Goal: Task Accomplishment & Management: Use online tool/utility

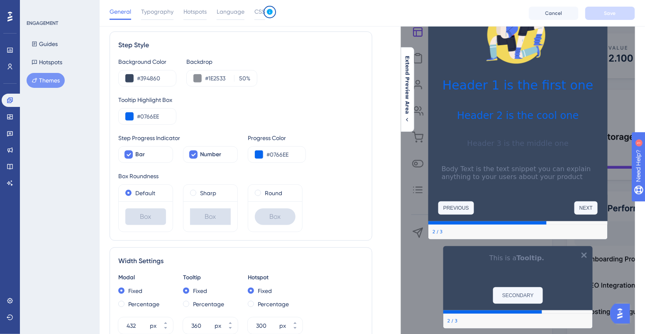
scroll to position [65, 0]
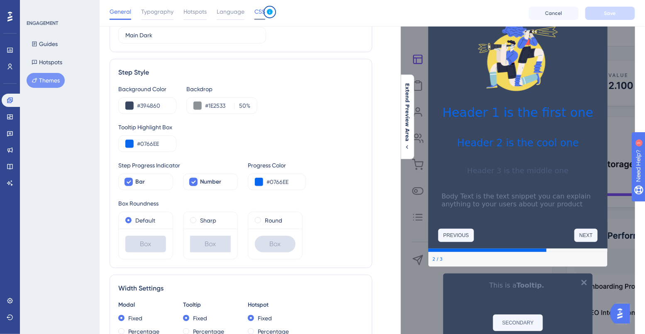
click at [261, 16] on span "CSS" at bounding box center [259, 12] width 11 height 10
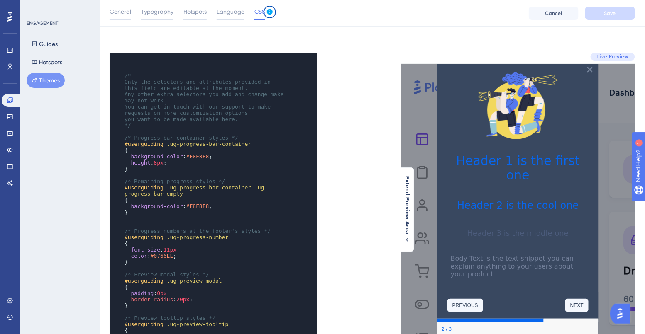
scroll to position [0, 0]
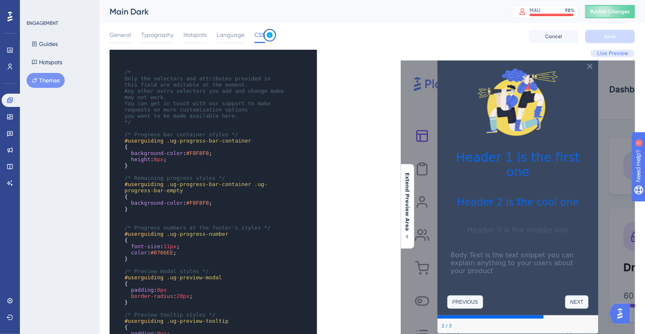
click at [392, 39] on div "General Typography Hotspots Language CSS Cancel Save" at bounding box center [372, 36] width 525 height 27
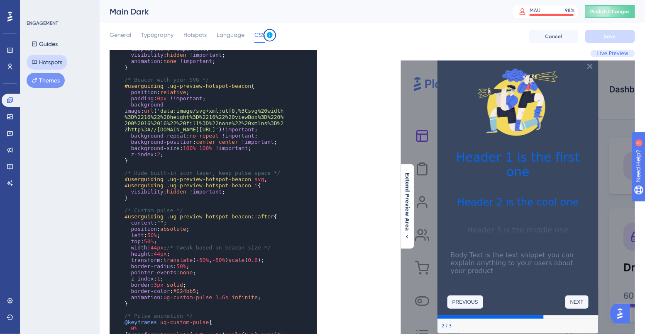
click at [46, 59] on button "Hotspots" at bounding box center [47, 62] width 41 height 15
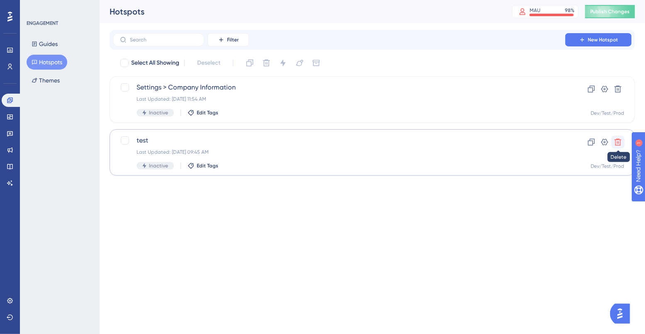
click at [618, 144] on icon at bounding box center [618, 142] width 8 height 8
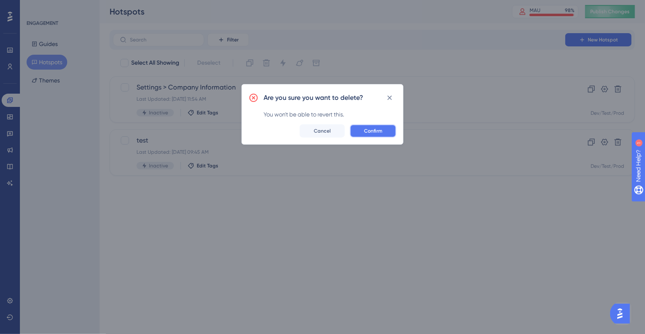
click at [373, 132] on span "Confirm" at bounding box center [373, 131] width 18 height 7
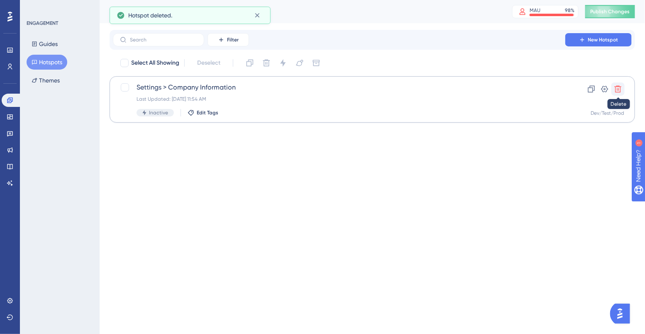
click at [620, 88] on icon at bounding box center [618, 89] width 8 height 8
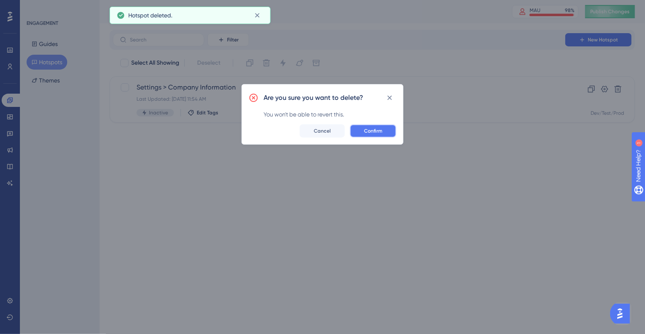
click at [374, 133] on span "Confirm" at bounding box center [373, 131] width 18 height 7
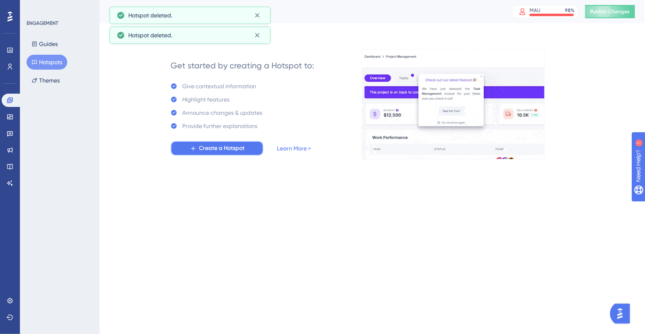
click at [238, 153] on span "Create a Hotspot" at bounding box center [222, 149] width 46 height 10
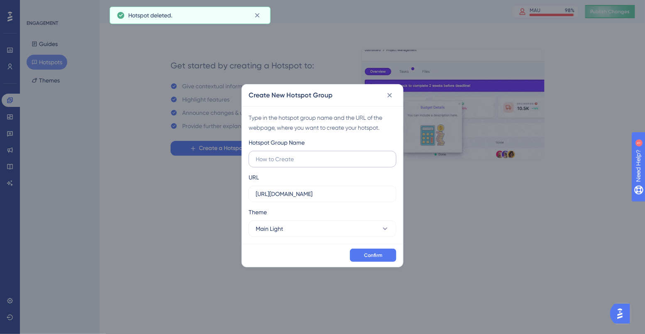
click at [304, 157] on input "text" at bounding box center [323, 159] width 134 height 9
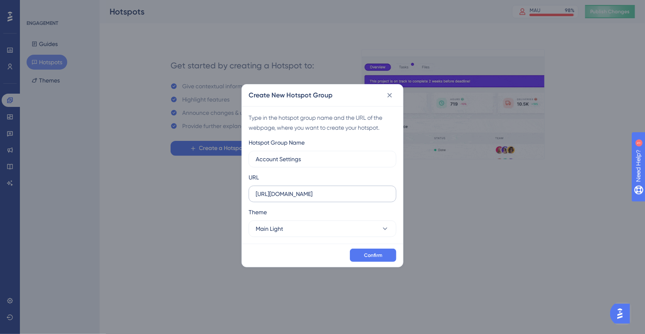
type input "Account Settings"
click at [368, 196] on input "[URL][DOMAIN_NAME]" at bounding box center [323, 194] width 134 height 9
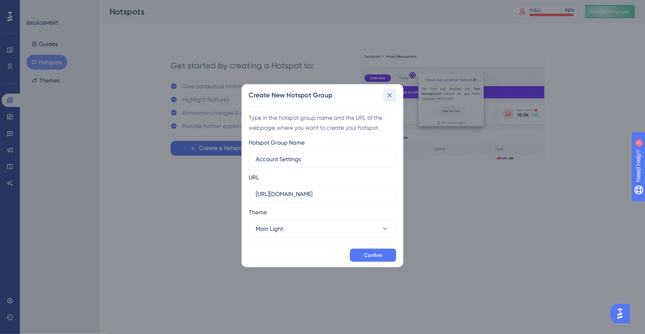
click at [391, 93] on icon at bounding box center [389, 95] width 8 height 8
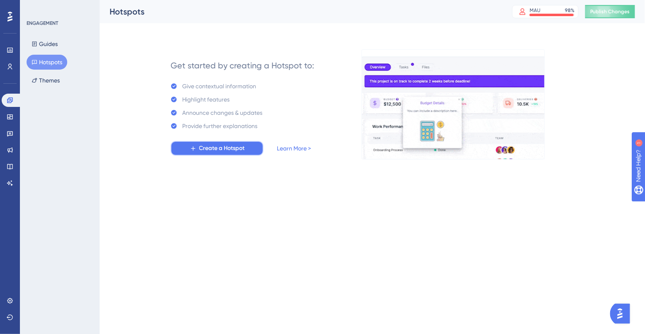
click at [224, 147] on span "Create a Hotspot" at bounding box center [222, 149] width 46 height 10
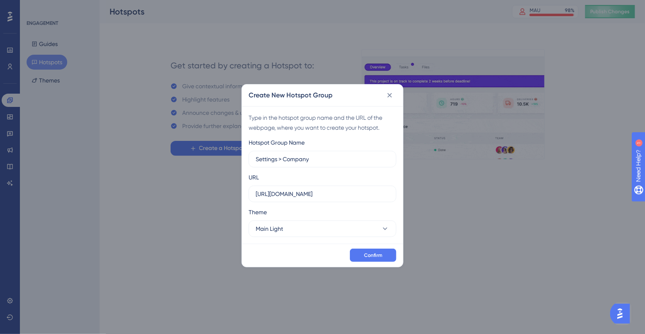
type input "Settings > Company"
click at [306, 200] on label "[URL][DOMAIN_NAME]" at bounding box center [323, 194] width 148 height 17
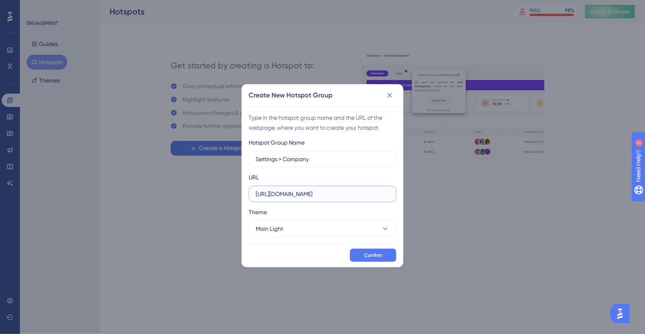
click at [306, 199] on input "[URL][DOMAIN_NAME]" at bounding box center [323, 194] width 134 height 9
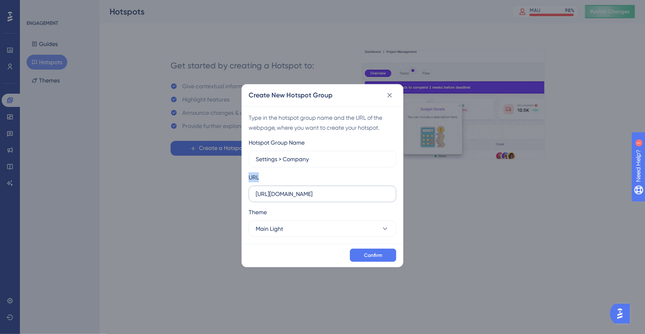
click at [306, 200] on label "[URL][DOMAIN_NAME]" at bounding box center [323, 194] width 148 height 17
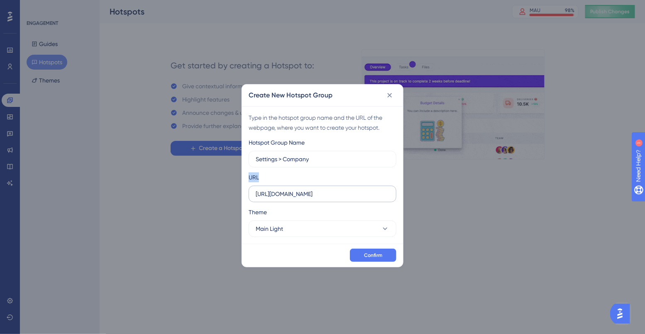
click at [306, 199] on input "[URL][DOMAIN_NAME]" at bounding box center [323, 194] width 134 height 9
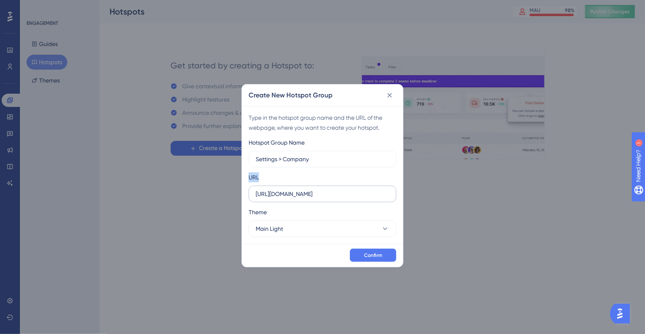
click at [306, 200] on label "[URL][DOMAIN_NAME]" at bounding box center [323, 194] width 148 height 17
click at [306, 199] on input "[URL][DOMAIN_NAME]" at bounding box center [323, 194] width 134 height 9
click at [301, 192] on input "[URL][DOMAIN_NAME]" at bounding box center [323, 194] width 134 height 9
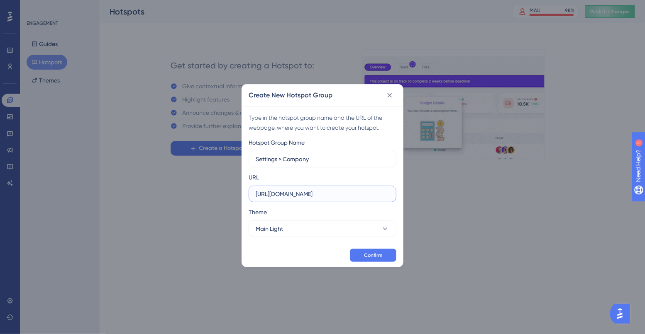
click at [301, 192] on input "[URL][DOMAIN_NAME]" at bounding box center [323, 194] width 134 height 9
paste input "/settings"
type input "[URL][DOMAIN_NAME]"
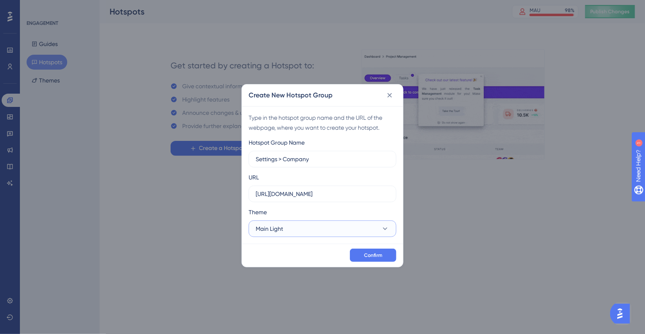
click at [305, 228] on button "Main Light" at bounding box center [323, 229] width 148 height 17
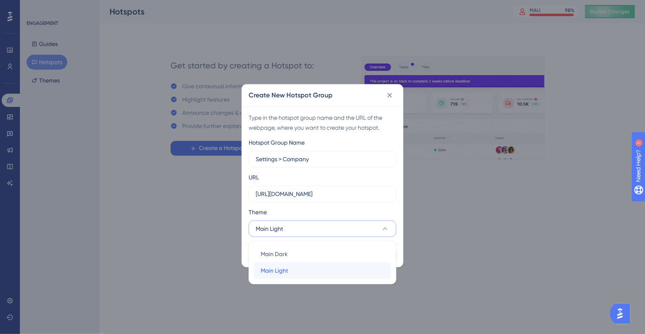
click at [285, 270] on span "Main Light" at bounding box center [274, 271] width 27 height 10
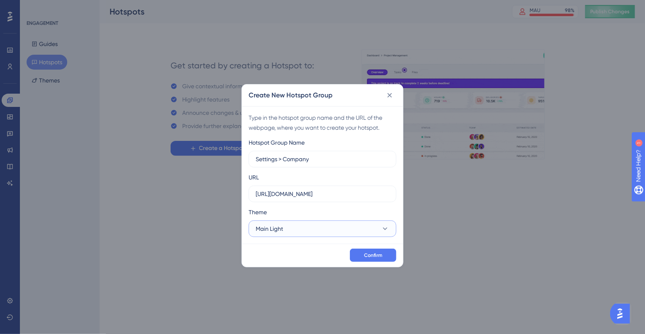
click at [289, 236] on button "Main Light" at bounding box center [323, 229] width 148 height 17
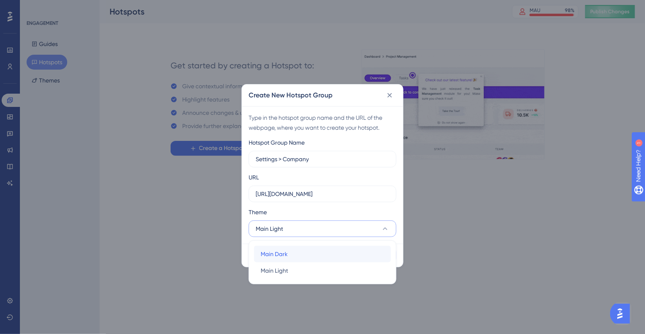
click at [286, 250] on span "Main Dark" at bounding box center [274, 254] width 27 height 10
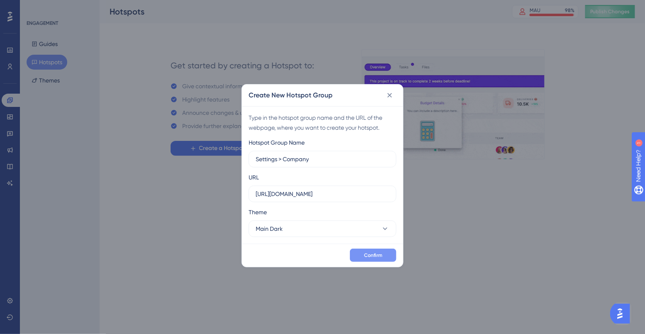
click at [365, 254] on span "Confirm" at bounding box center [373, 255] width 18 height 7
